Goal: Find specific page/section

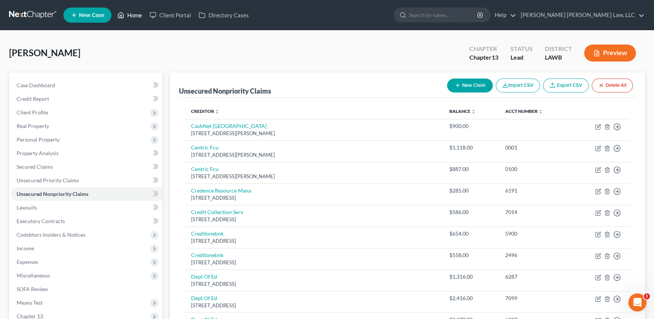
click at [129, 15] on link "Home" at bounding box center [130, 15] width 32 height 14
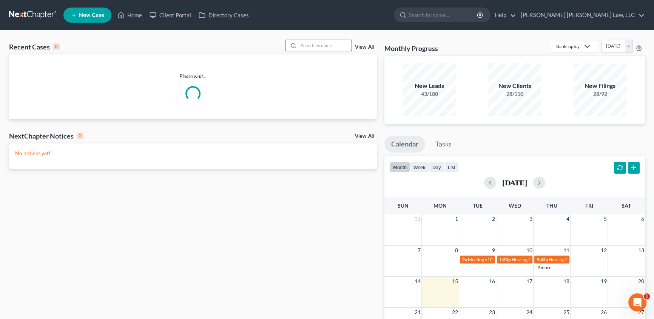
click at [325, 45] on input "search" at bounding box center [325, 45] width 53 height 11
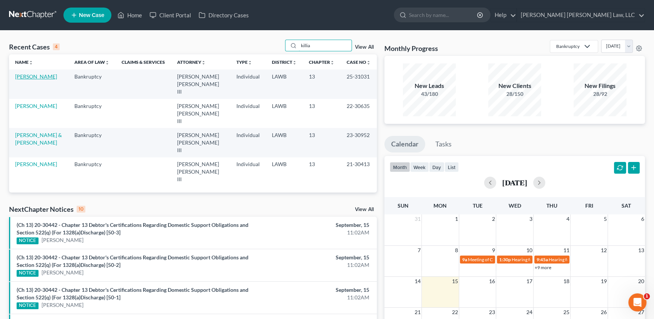
type input "killia"
click at [31, 76] on link "[PERSON_NAME]" at bounding box center [36, 76] width 42 height 6
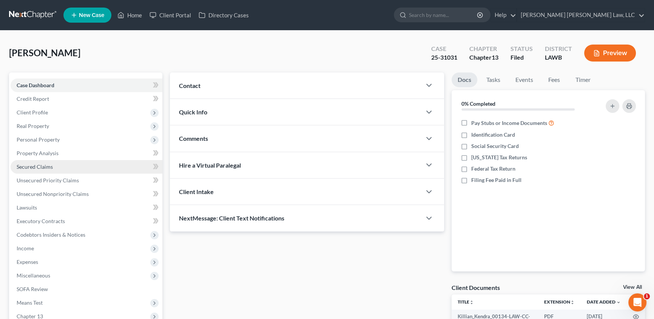
click at [28, 164] on span "Secured Claims" at bounding box center [35, 167] width 36 height 6
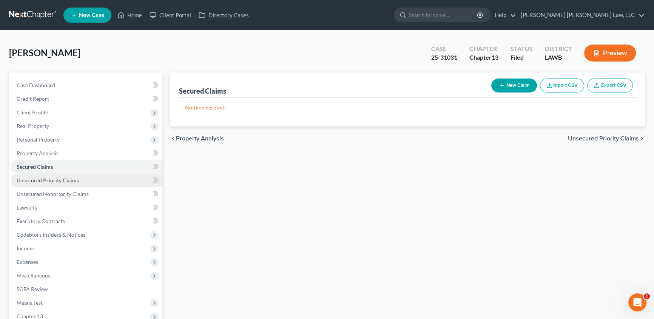
click at [52, 176] on link "Unsecured Priority Claims" at bounding box center [87, 181] width 152 height 14
drag, startPoint x: 45, startPoint y: 192, endPoint x: 258, endPoint y: 211, distance: 213.8
click at [45, 192] on span "Unsecured Nonpriority Claims" at bounding box center [53, 194] width 72 height 6
